Goal: Obtain resource: Download file/media

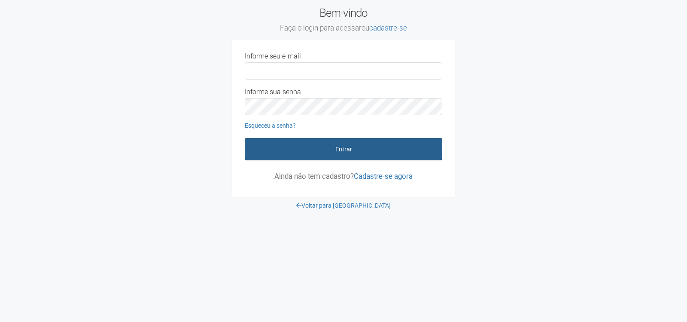
type input "**********"
click at [342, 152] on button "Entrar" at bounding box center [343, 149] width 197 height 22
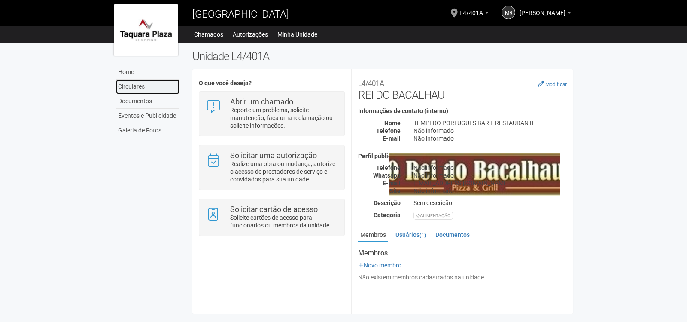
click at [143, 86] on link "Circulares" at bounding box center [148, 86] width 64 height 15
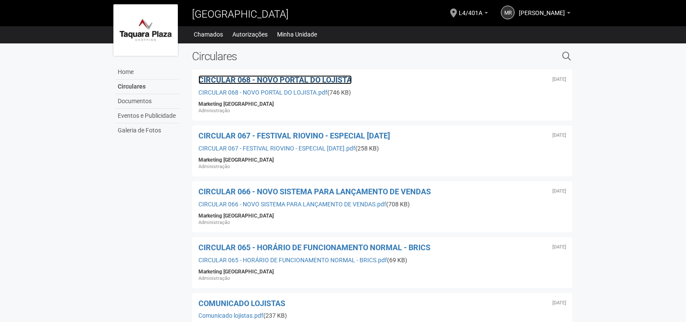
click at [273, 82] on span "CIRCULAR 068 - NOVO PORTAL DO LOJISTA" at bounding box center [274, 79] width 153 height 9
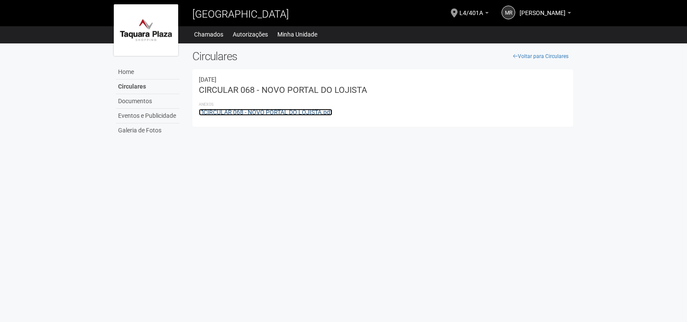
click at [258, 112] on link "CIRCULAR 068 - NOVO PORTAL DO LOJISTA.pdf" at bounding box center [265, 112] width 133 height 7
click at [567, 15] on link "[PERSON_NAME]" at bounding box center [545, 14] width 52 height 7
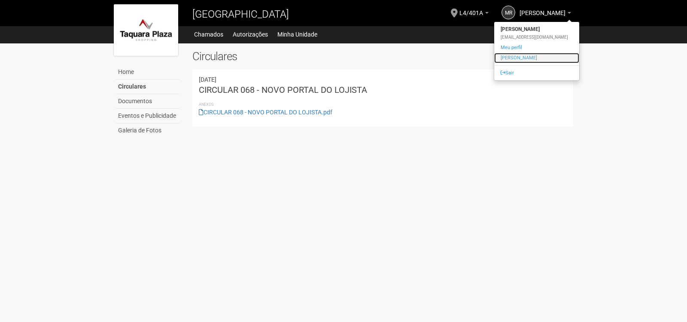
click at [517, 58] on link "[PERSON_NAME]" at bounding box center [536, 58] width 85 height 10
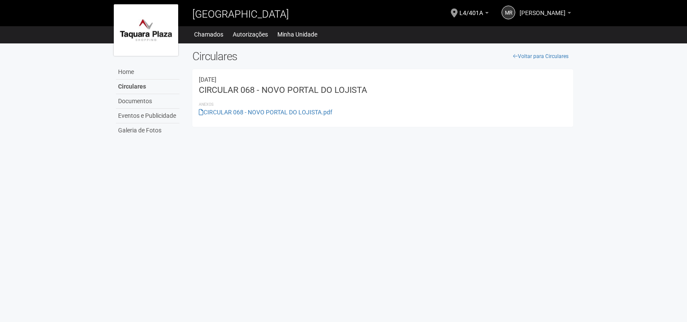
click at [568, 12] on b at bounding box center [568, 13] width 3 height 2
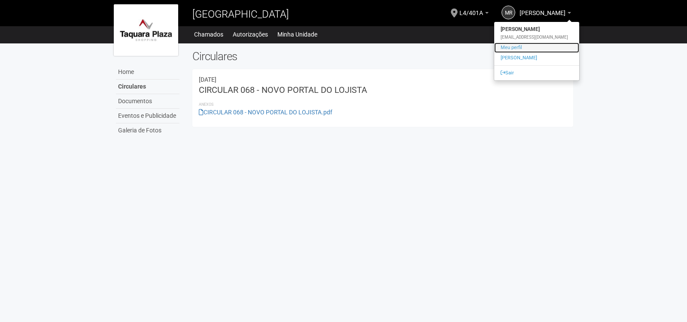
click at [511, 46] on link "Meu perfil" at bounding box center [536, 47] width 85 height 10
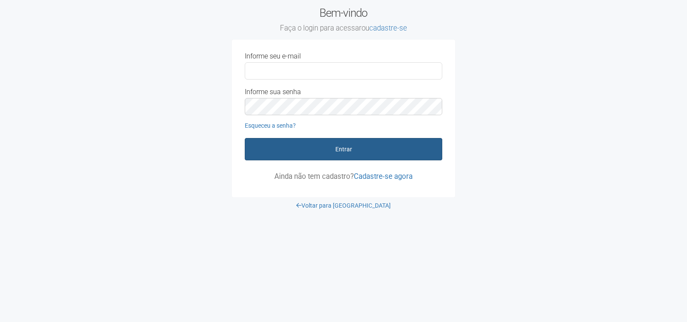
type input "**********"
click at [334, 148] on button "Entrar" at bounding box center [343, 149] width 197 height 22
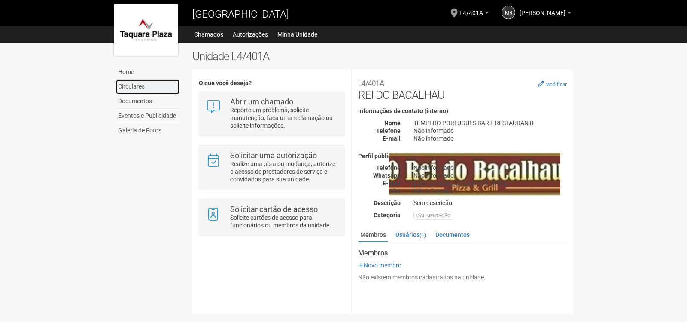
click at [144, 85] on link "Circulares" at bounding box center [148, 86] width 64 height 15
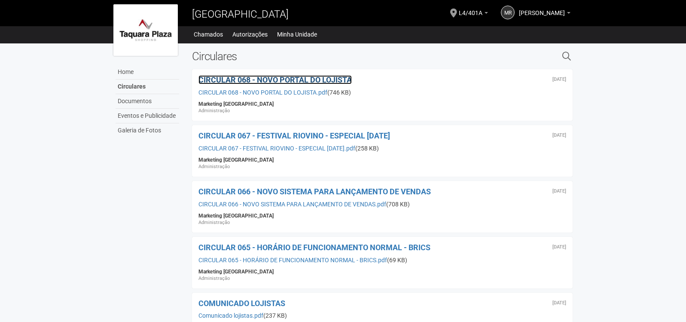
click at [288, 76] on span "CIRCULAR 068 - NOVO PORTAL DO LOJISTA" at bounding box center [274, 79] width 153 height 9
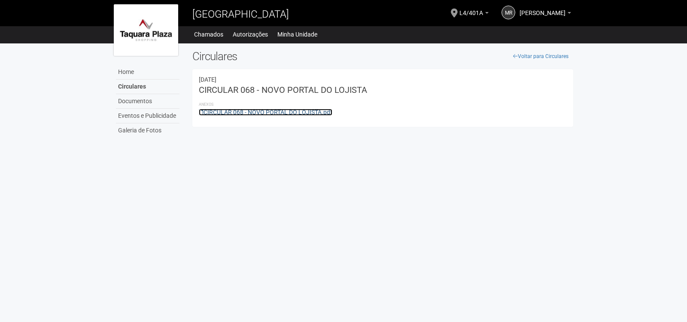
click at [288, 109] on link "CIRCULAR 068 - NOVO PORTAL DO LOJISTA.pdf" at bounding box center [265, 112] width 133 height 7
click at [225, 112] on link "CIRCULAR 068 - NOVO PORTAL DO LOJISTA.pdf" at bounding box center [265, 112] width 133 height 7
click at [296, 112] on link "CIRCULAR 068 - NOVO PORTAL DO LOJISTA.pdf" at bounding box center [265, 112] width 133 height 7
